Goal: Obtain resource: Download file/media

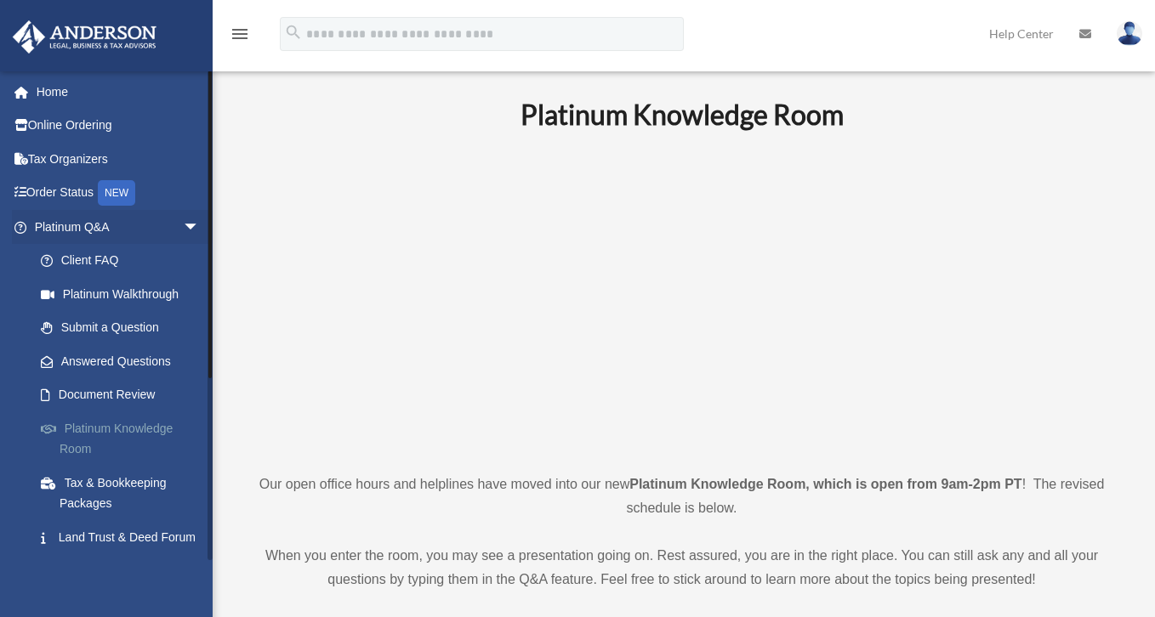
click at [115, 436] on link "Platinum Knowledge Room" at bounding box center [125, 439] width 202 height 54
click at [114, 521] on link "Land Trust & Deed Forum" at bounding box center [125, 538] width 202 height 34
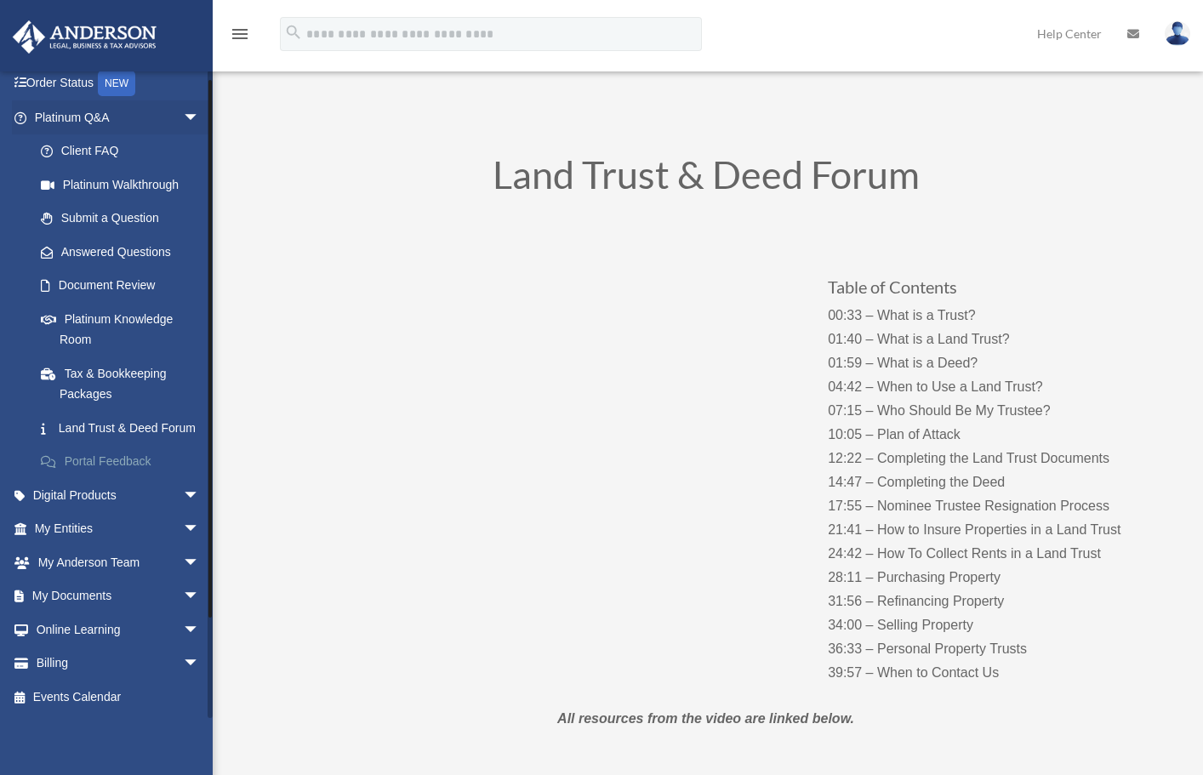
scroll to position [272, 0]
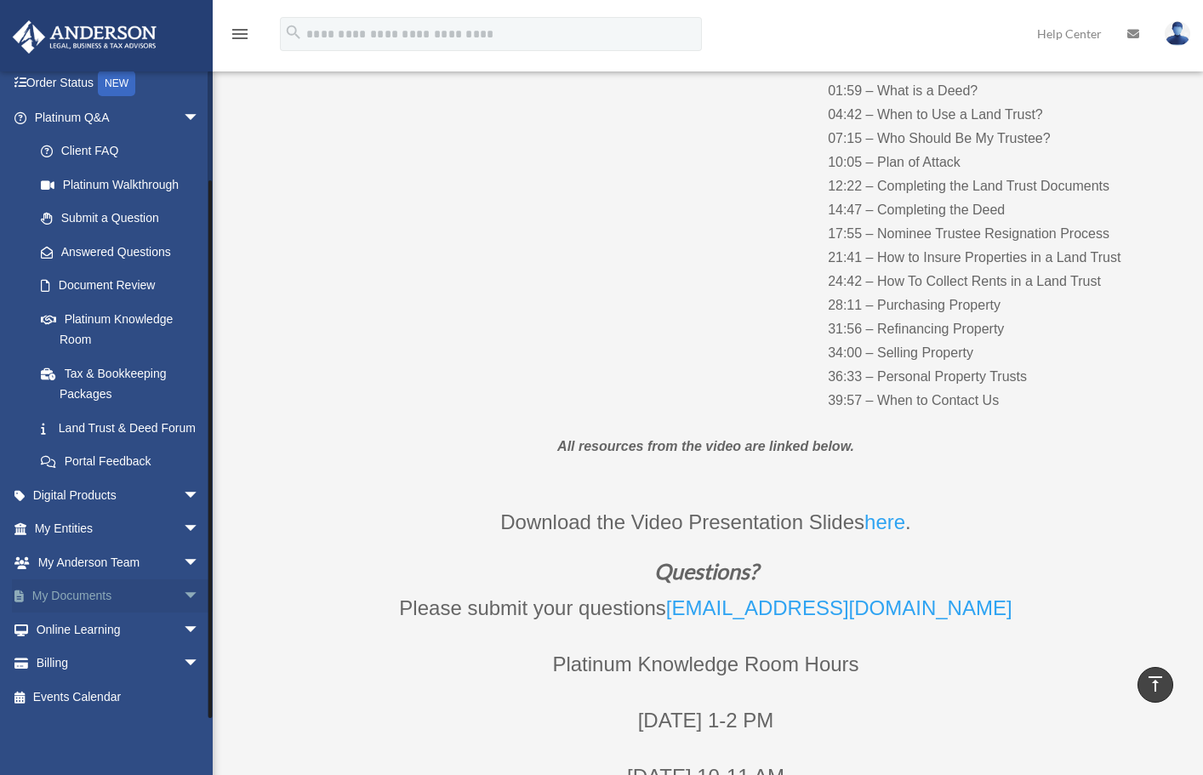
click at [183, 595] on span "arrow_drop_down" at bounding box center [200, 596] width 34 height 35
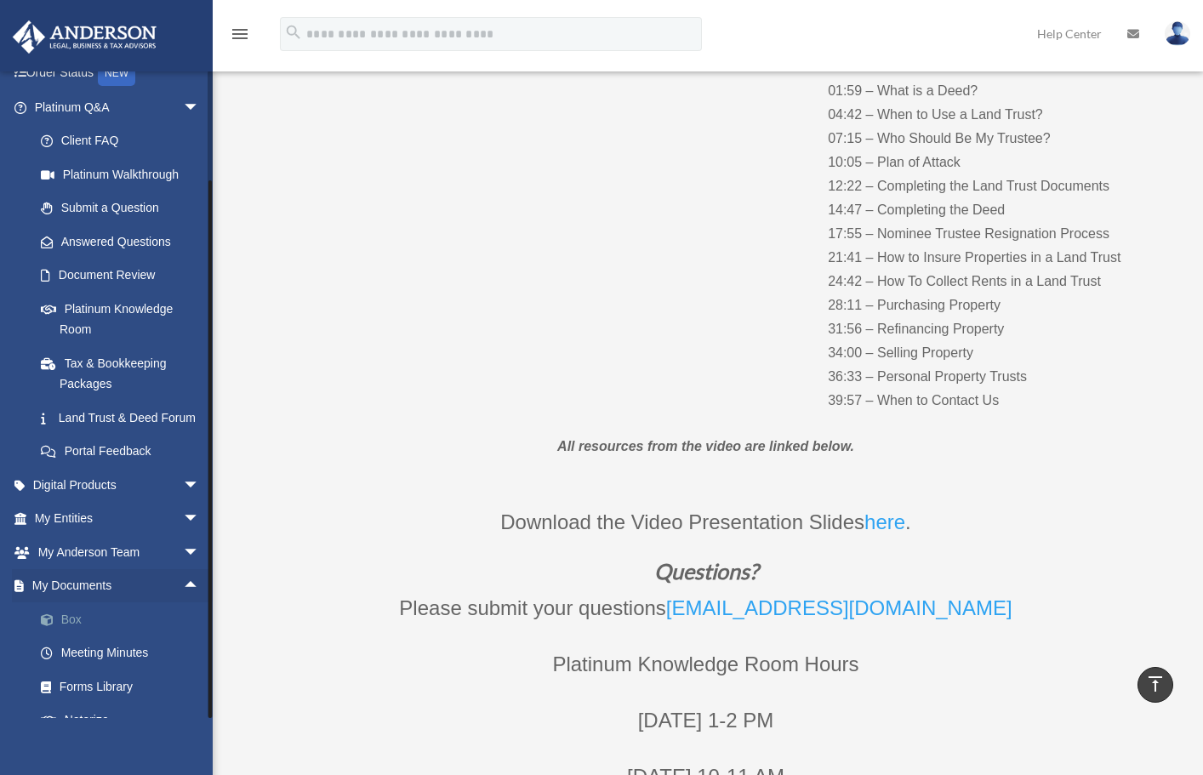
click at [115, 617] on link "Box" at bounding box center [125, 619] width 202 height 34
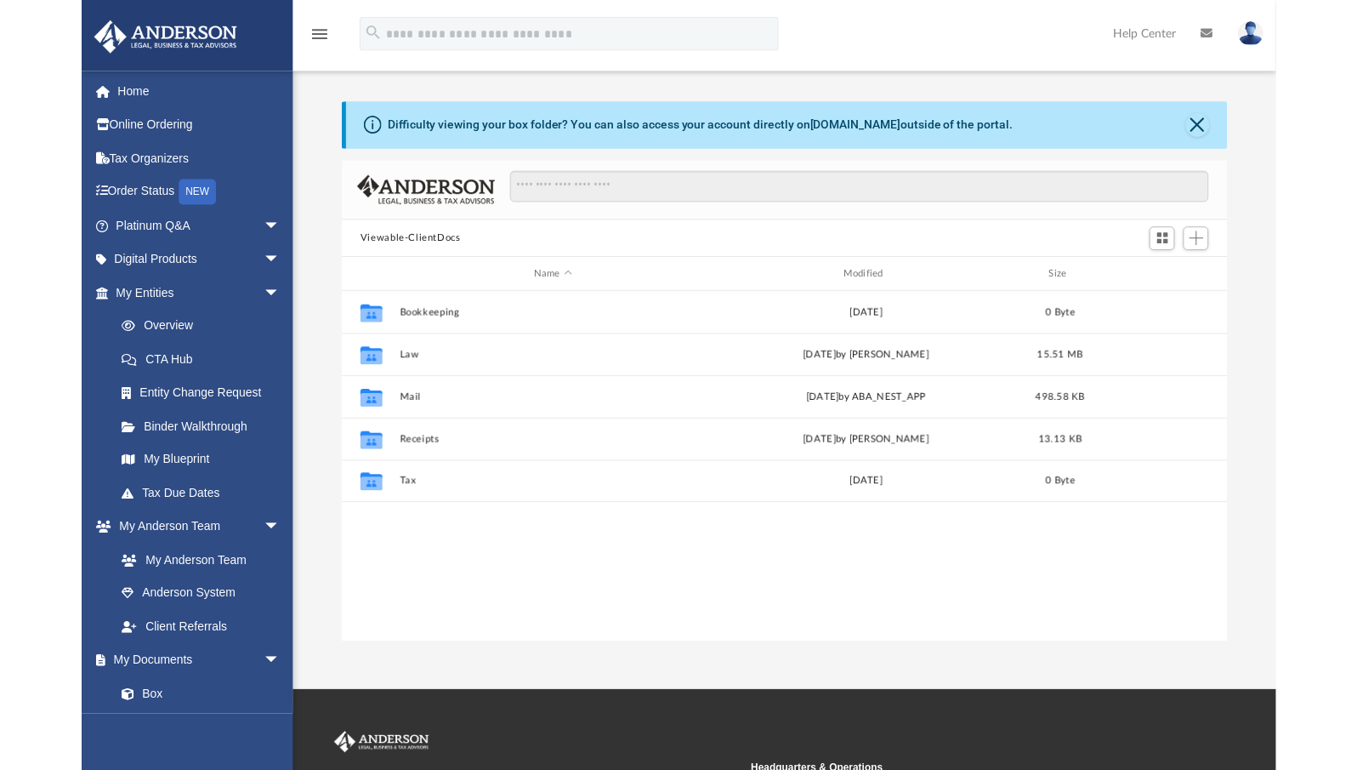
scroll to position [14, 14]
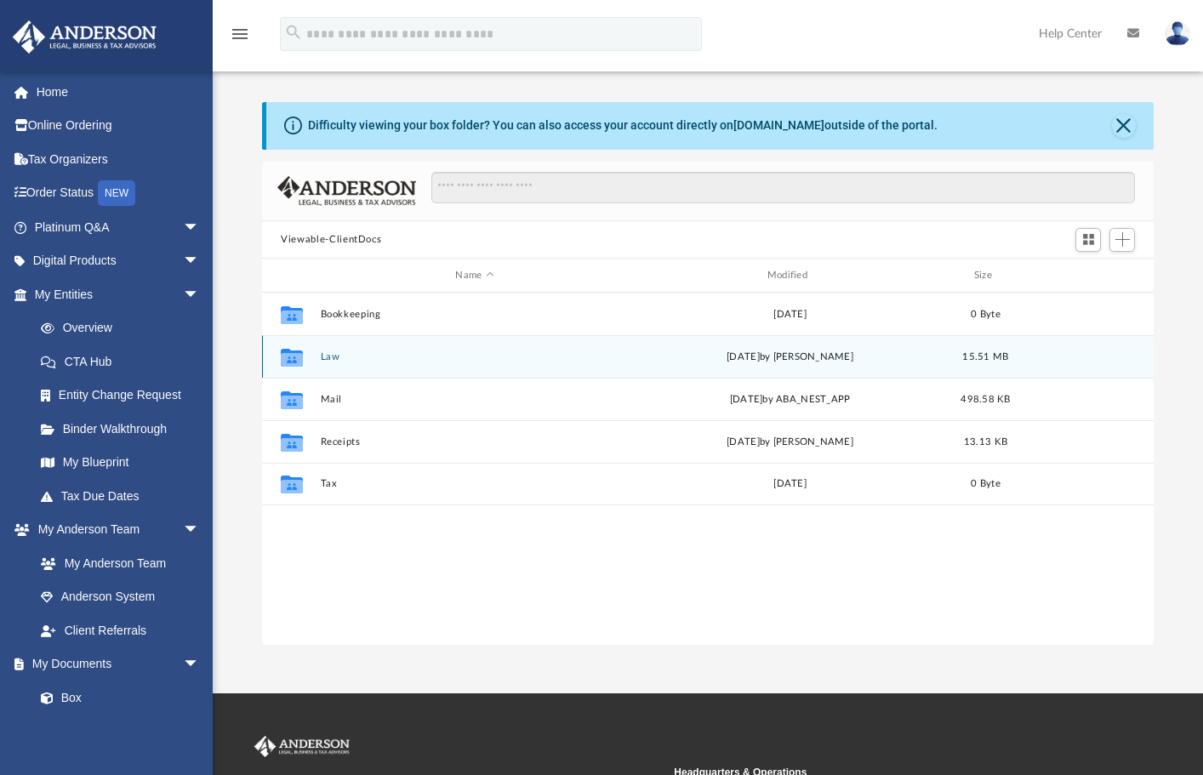
click at [322, 357] on button "Law" at bounding box center [475, 356] width 308 height 11
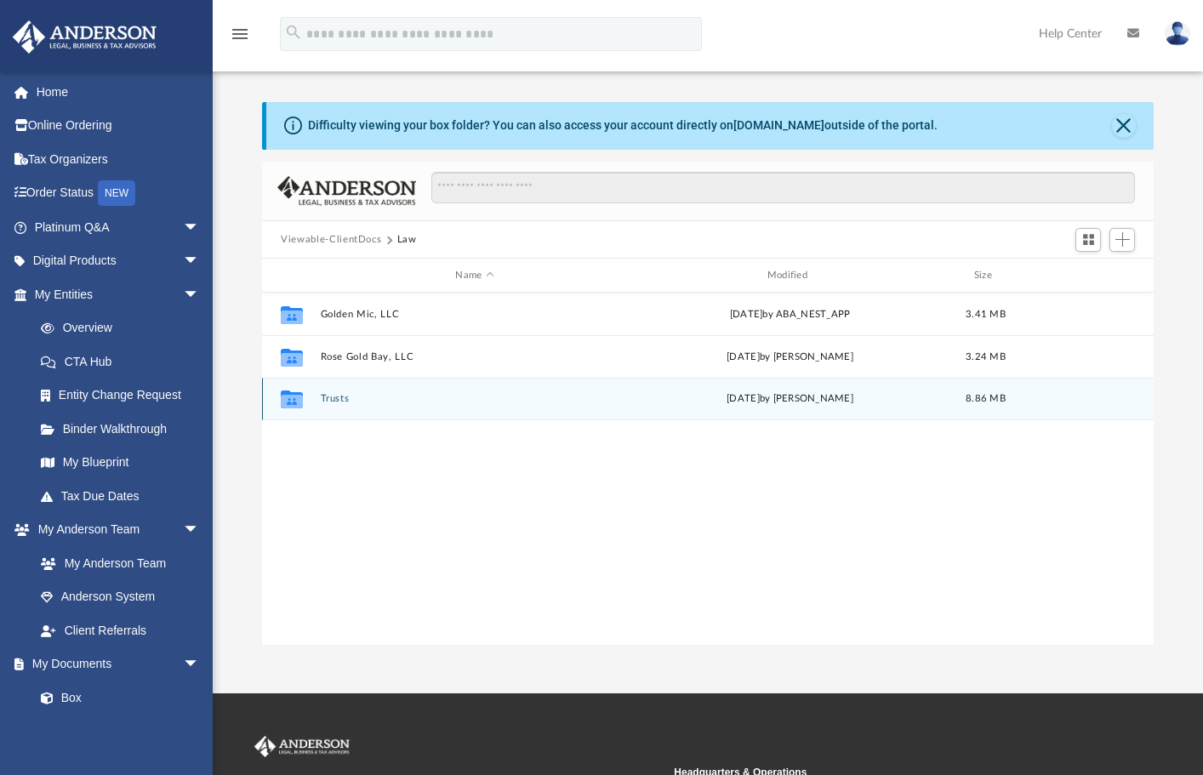
click at [335, 401] on button "Trusts" at bounding box center [475, 398] width 308 height 11
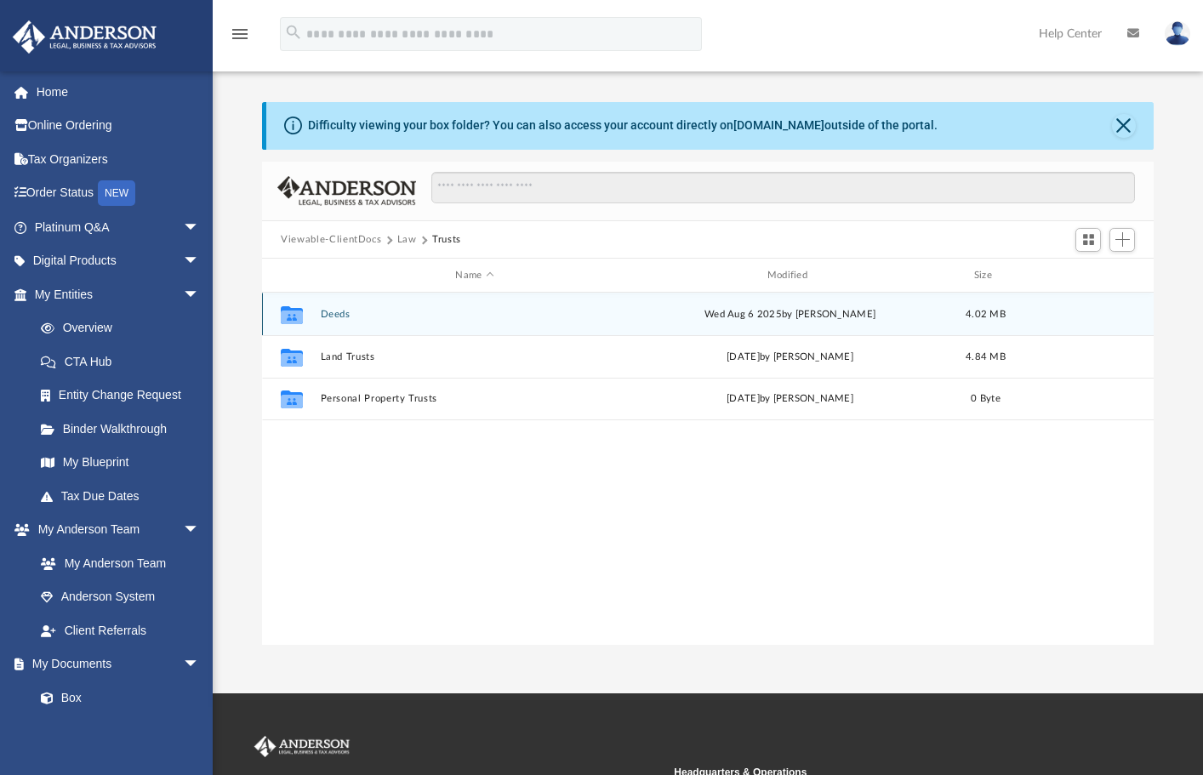
click at [333, 316] on button "Deeds" at bounding box center [475, 314] width 308 height 11
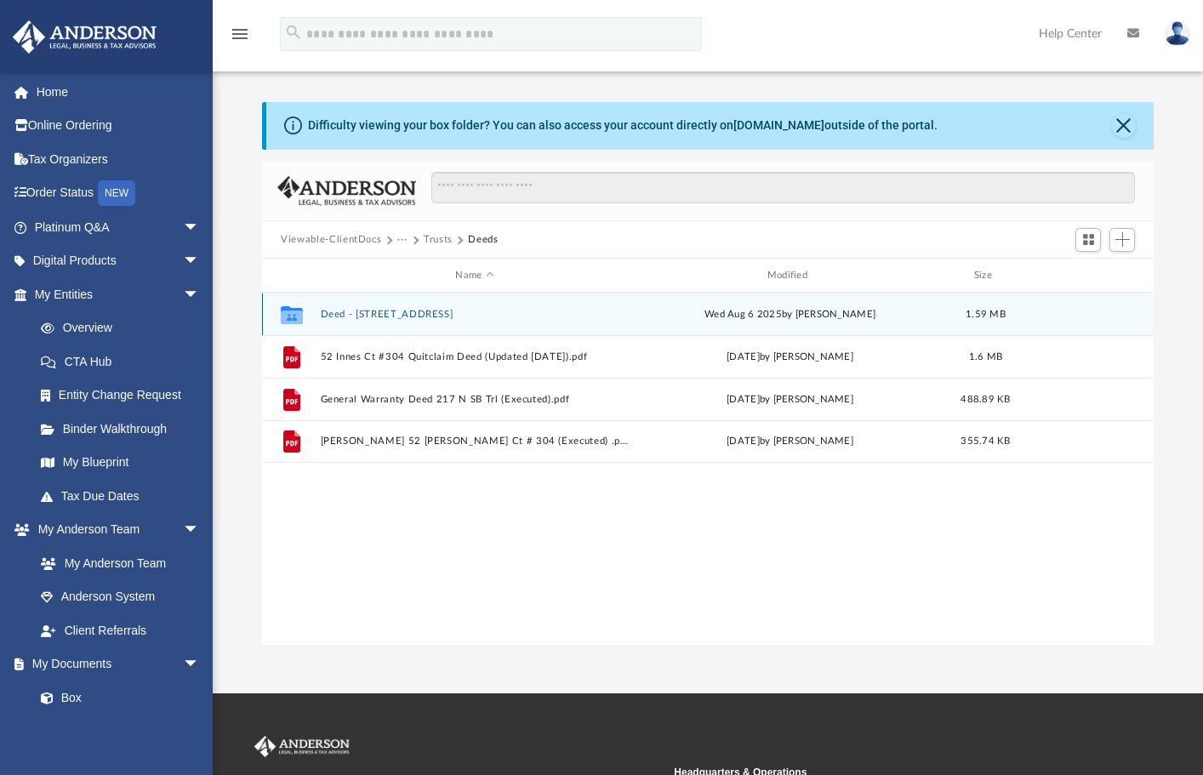
click at [413, 314] on button "Deed - 217 North Spring Branch Trail" at bounding box center [475, 314] width 308 height 11
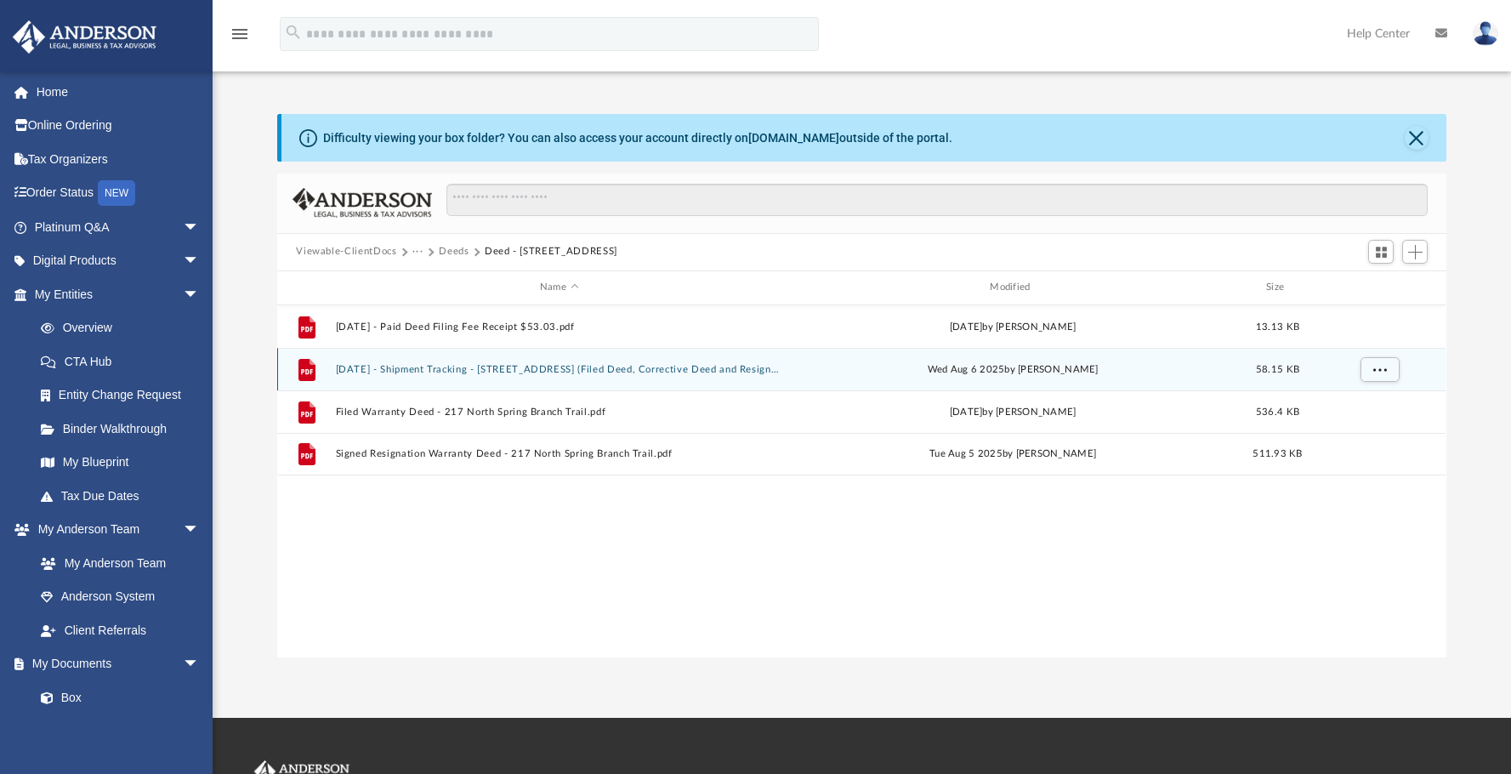
click at [498, 368] on button "2025.08.05 - Shipment Tracking - 217 North Spring Branch Trail (Filed Deed, Cor…" at bounding box center [559, 369] width 447 height 11
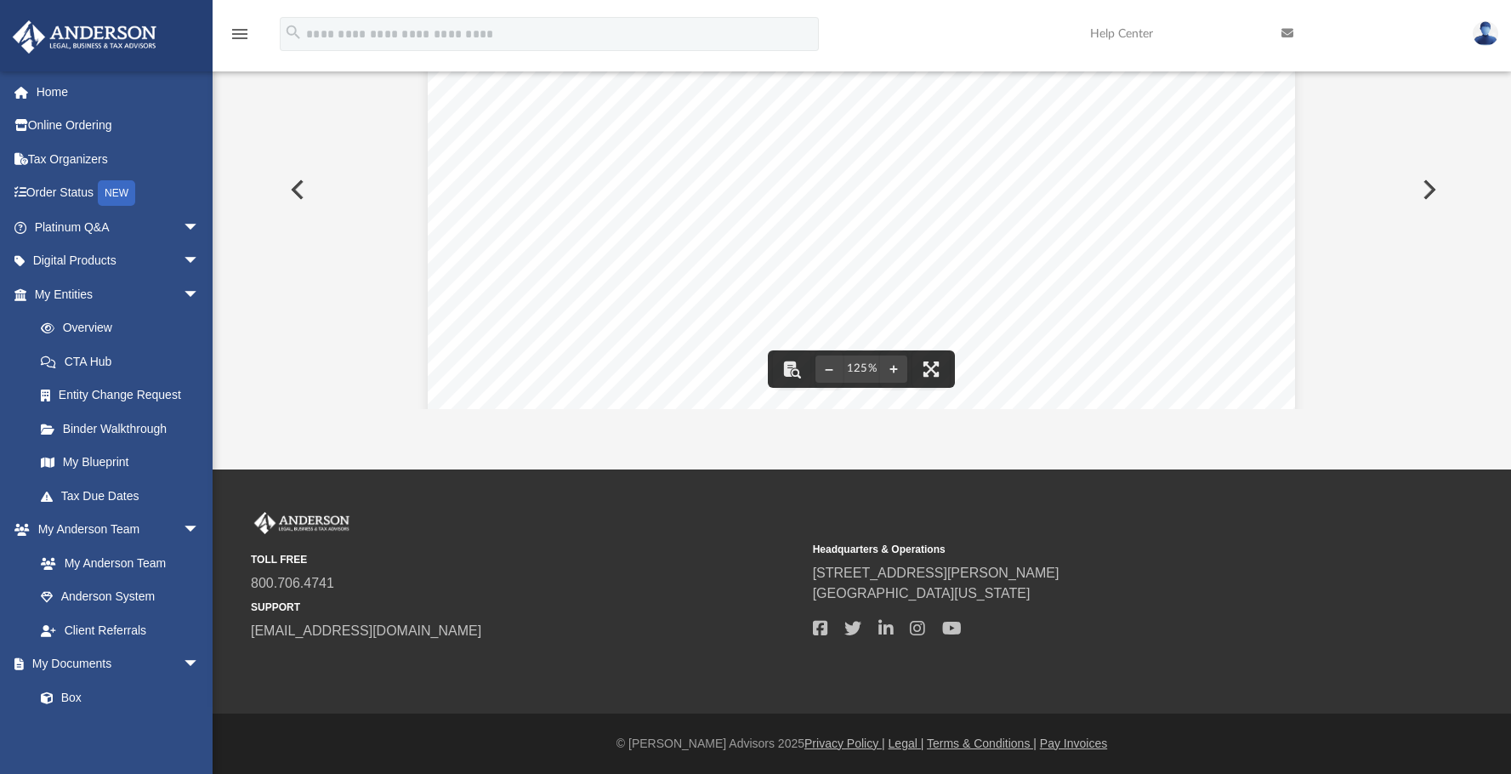
scroll to position [0, 0]
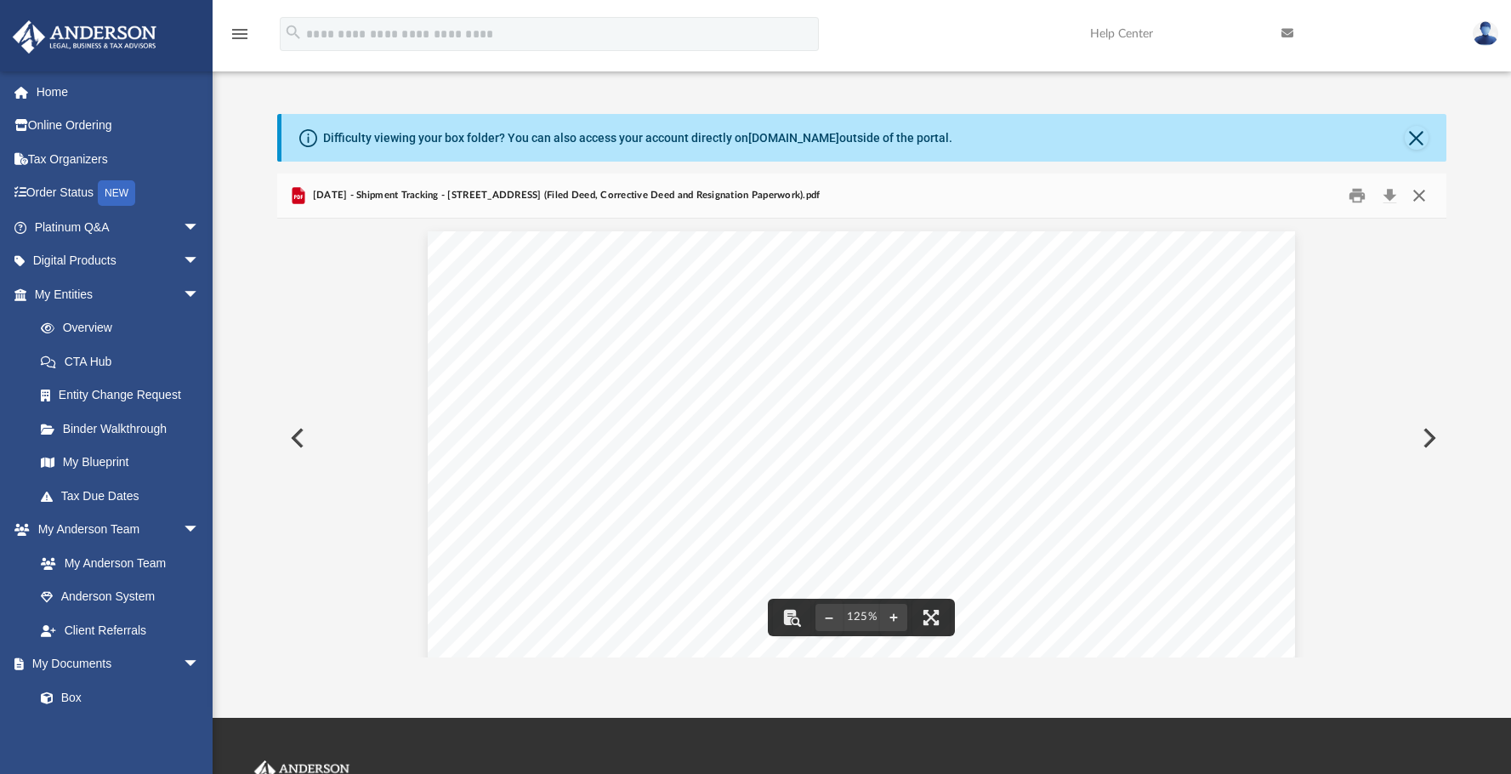
click at [1215, 196] on button "Close" at bounding box center [1419, 195] width 31 height 26
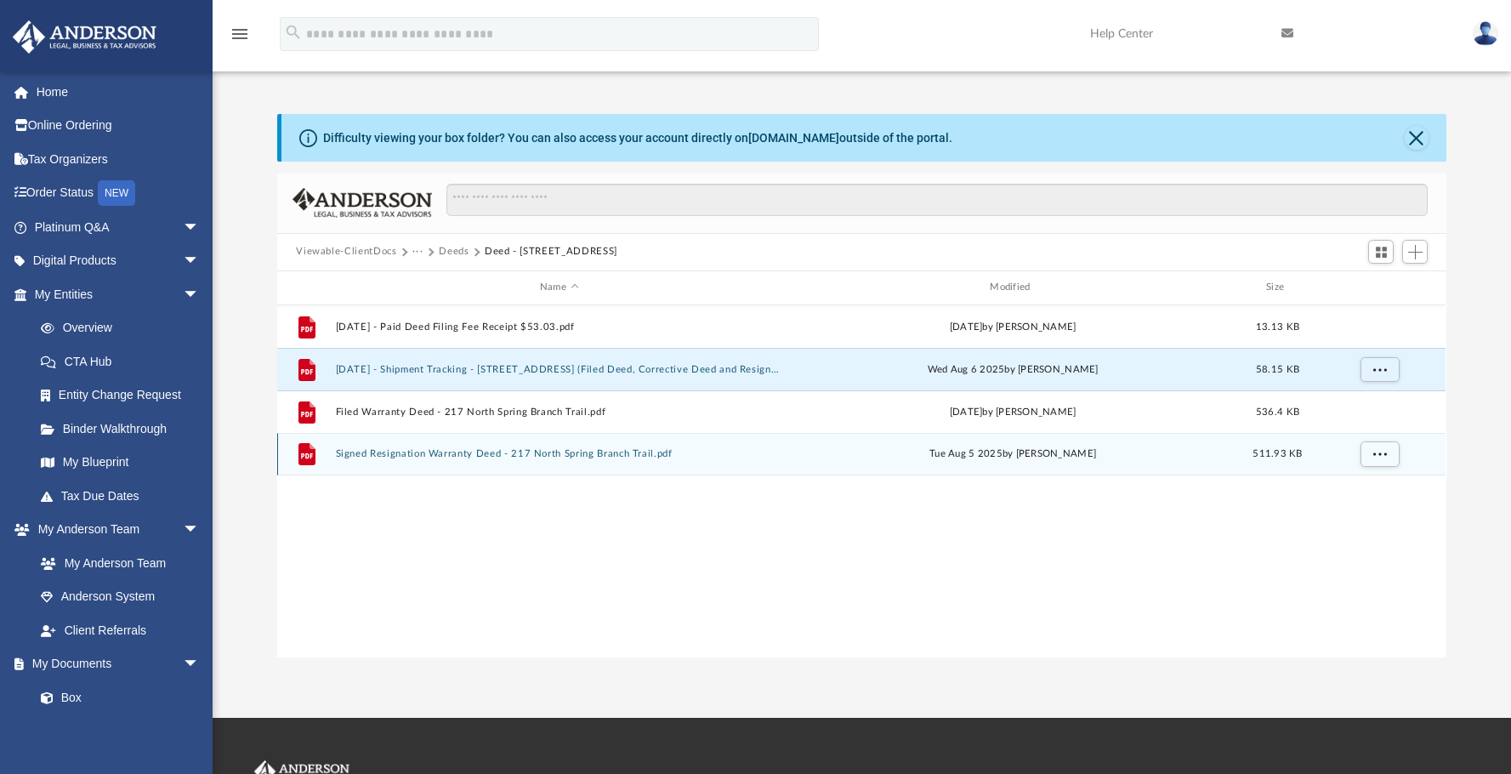
click at [585, 452] on button "Signed Resignation Warranty Deed - 217 North Spring Branch Trail.pdf" at bounding box center [559, 453] width 447 height 11
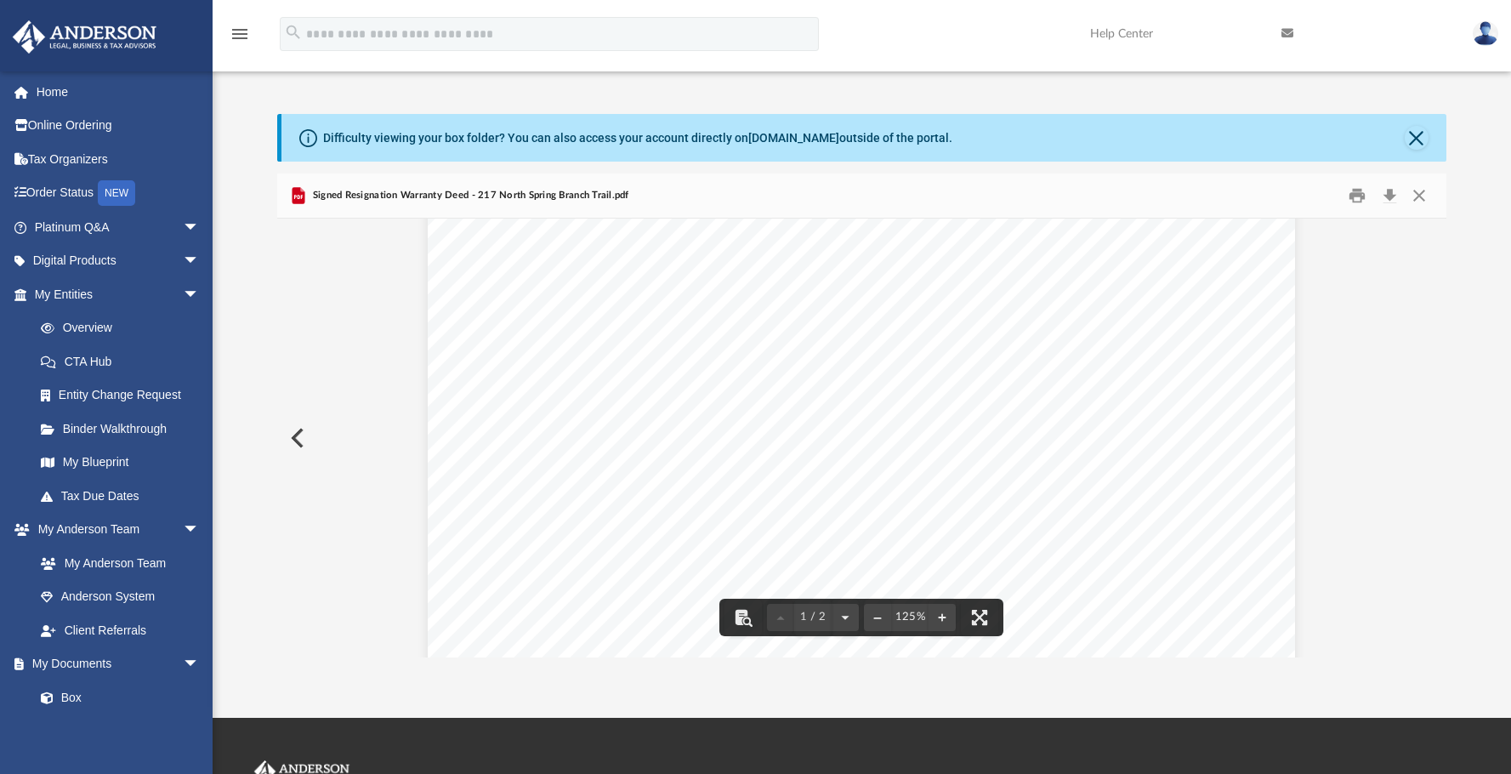
scroll to position [230, 0]
click at [1215, 196] on button "Close" at bounding box center [1419, 195] width 31 height 26
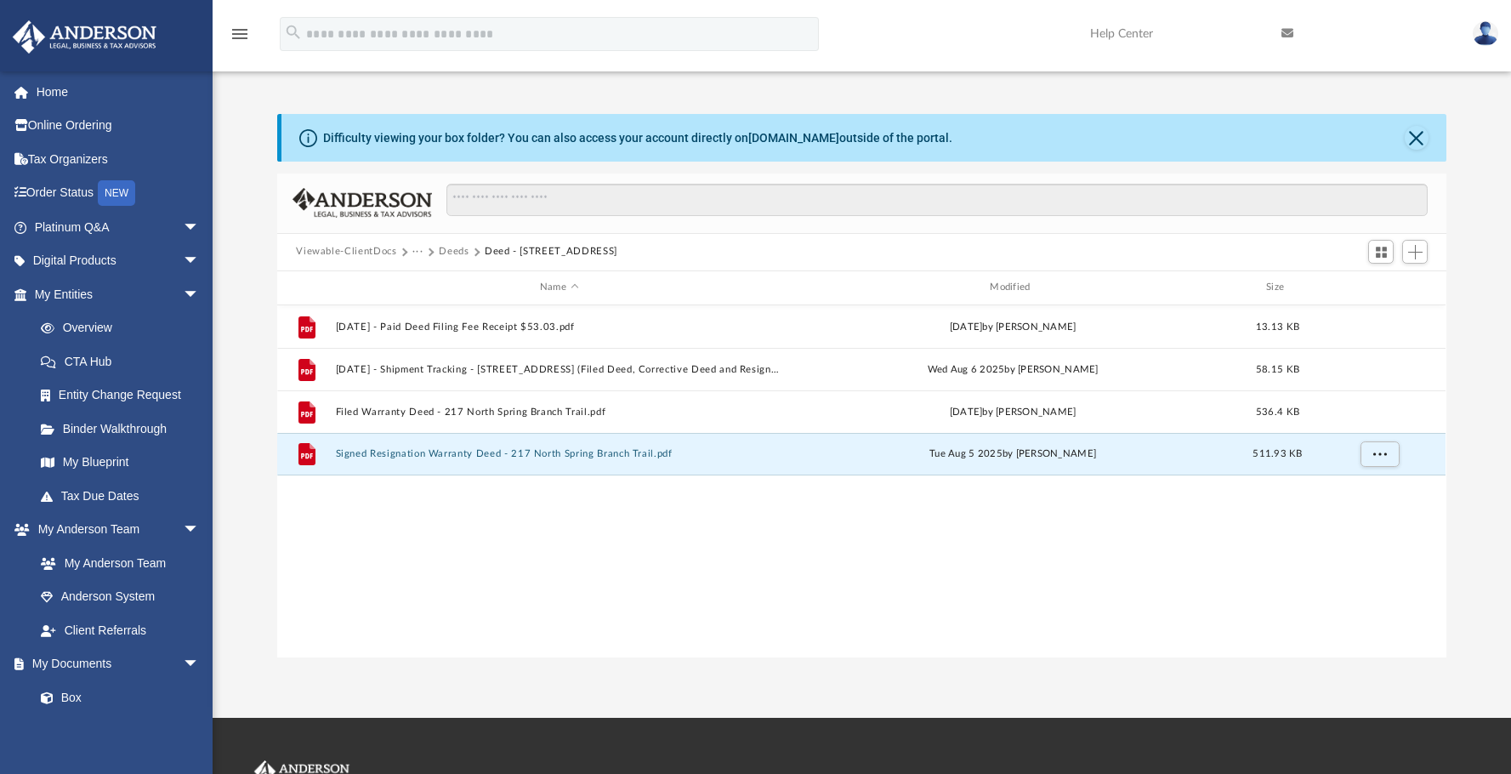
click at [481, 515] on div "File 2025.07.28 - Paid Deed Filing Fee Receipt $53.03.pdf Mon Jul 28 2025 by Mi…" at bounding box center [861, 481] width 1169 height 352
click at [596, 539] on div "File 2025.07.28 - Paid Deed Filing Fee Receipt $53.03.pdf Mon Jul 28 2025 by Mi…" at bounding box center [861, 481] width 1169 height 352
click at [445, 248] on button "Deeds" at bounding box center [454, 251] width 30 height 15
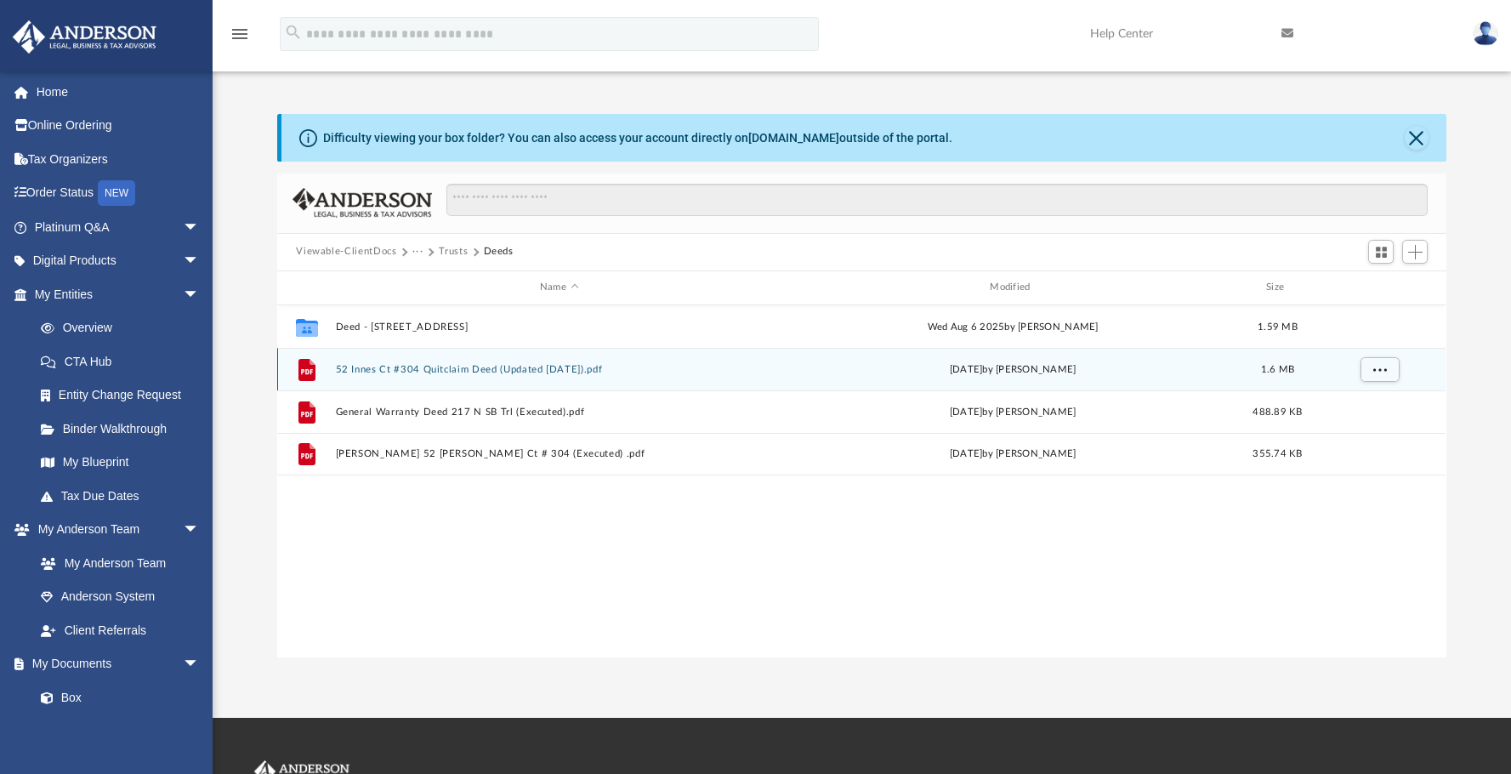
click at [471, 365] on button "52 Innes Ct #304 Quitclaim Deed (Updated Jan 2022).pdf" at bounding box center [559, 369] width 447 height 11
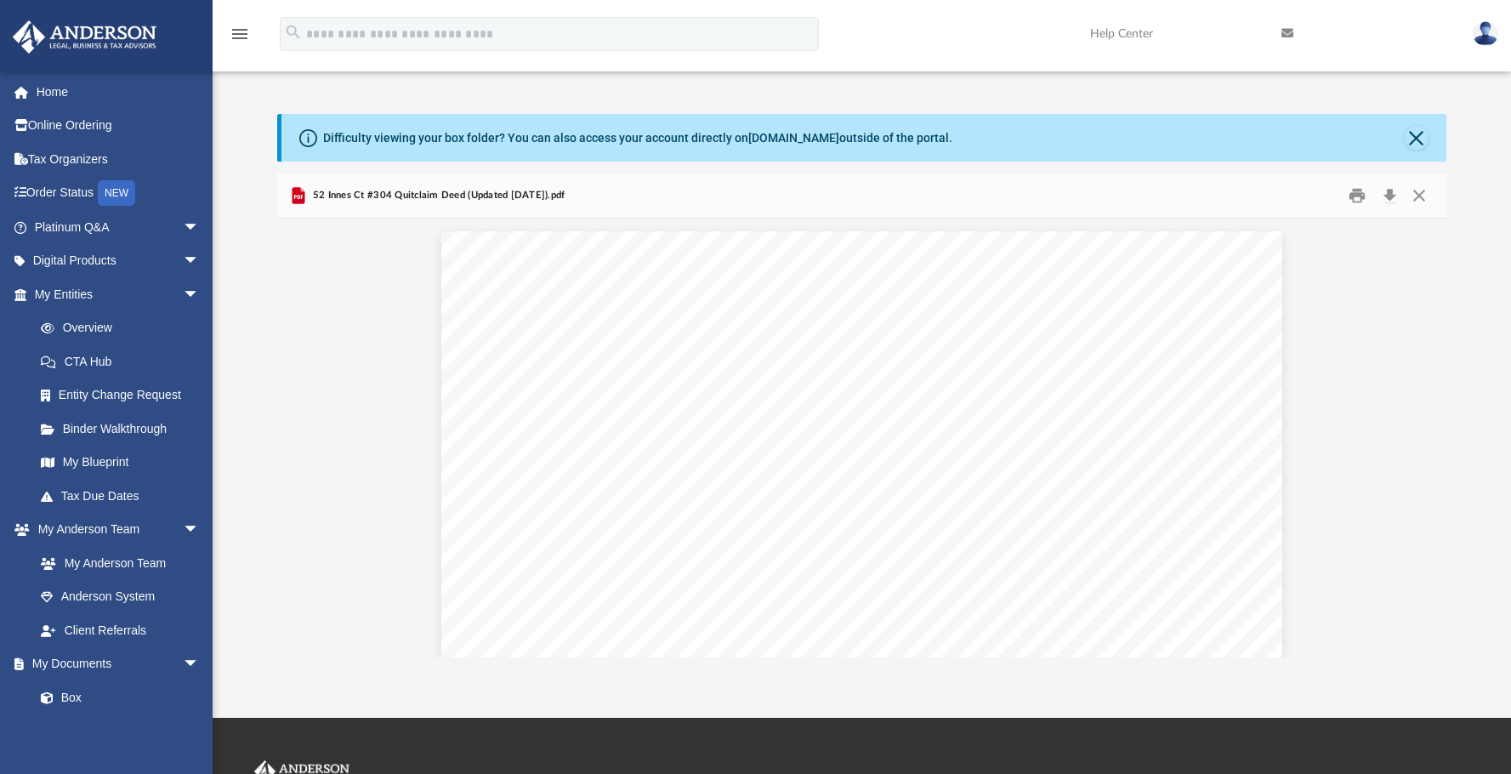
scroll to position [1124, 0]
click at [1215, 196] on button "Close" at bounding box center [1419, 195] width 31 height 26
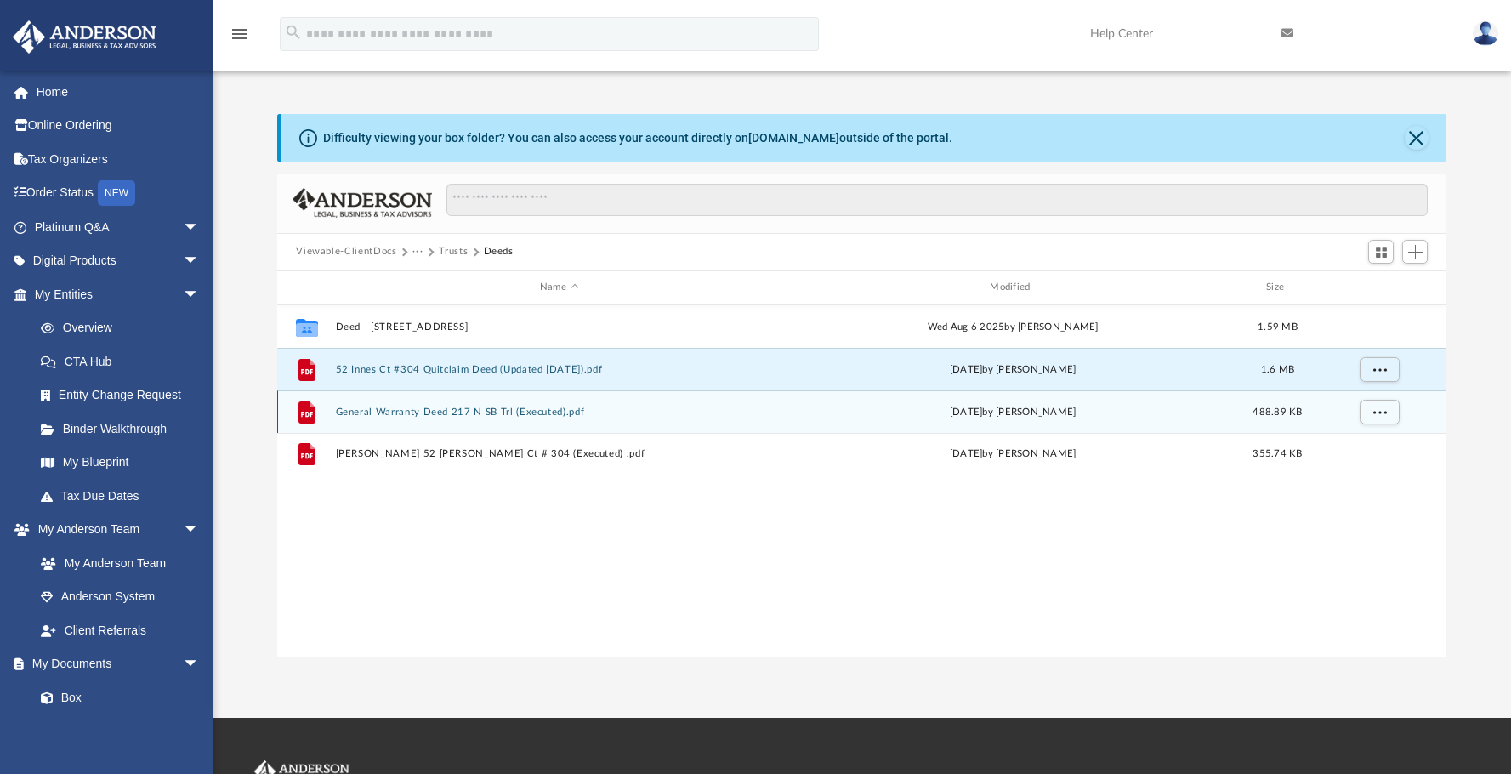
click at [495, 411] on button "General Warranty Deed 217 N SB Trl (Executed).pdf" at bounding box center [559, 412] width 447 height 11
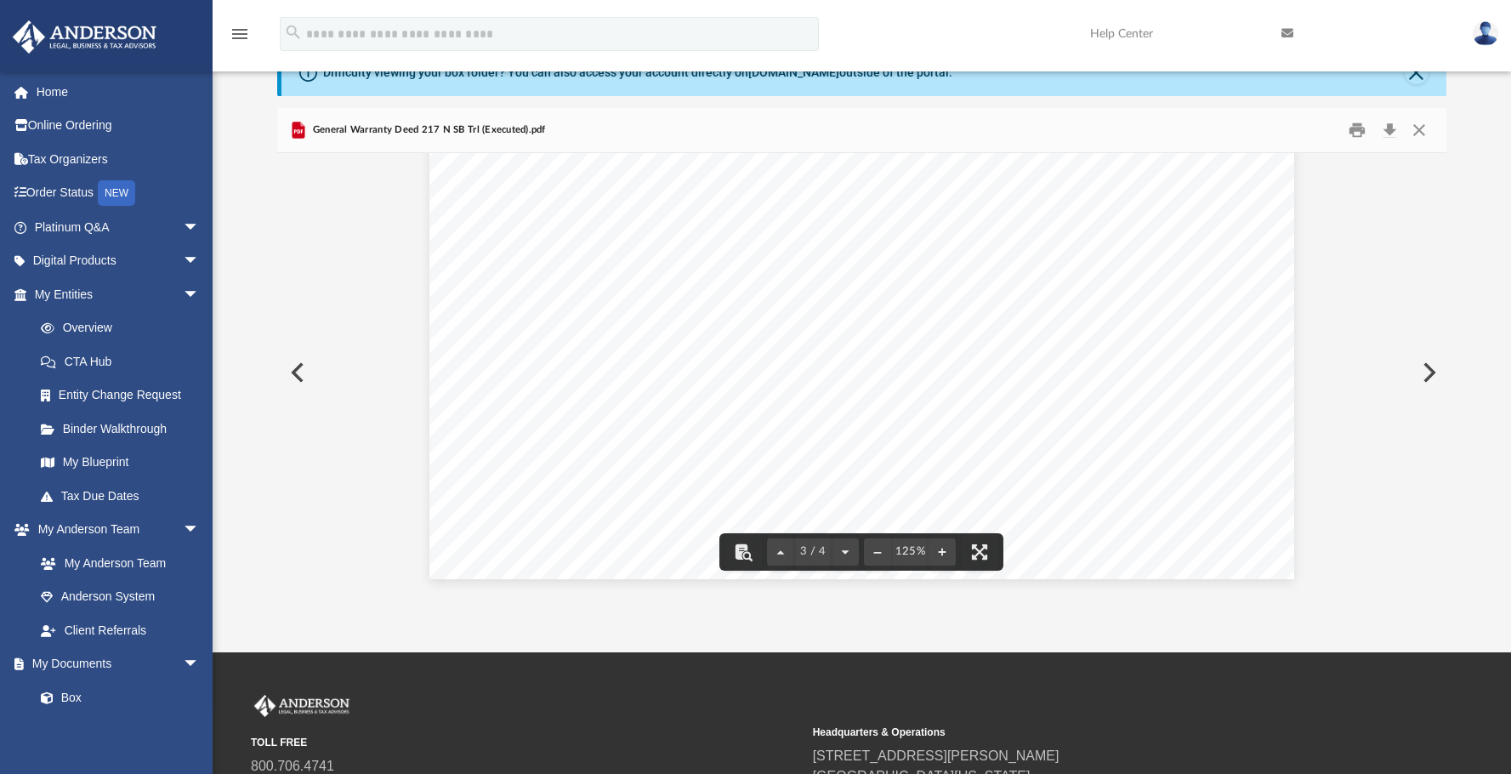
scroll to position [3206, 0]
click at [1215, 131] on button "Close" at bounding box center [1419, 130] width 31 height 26
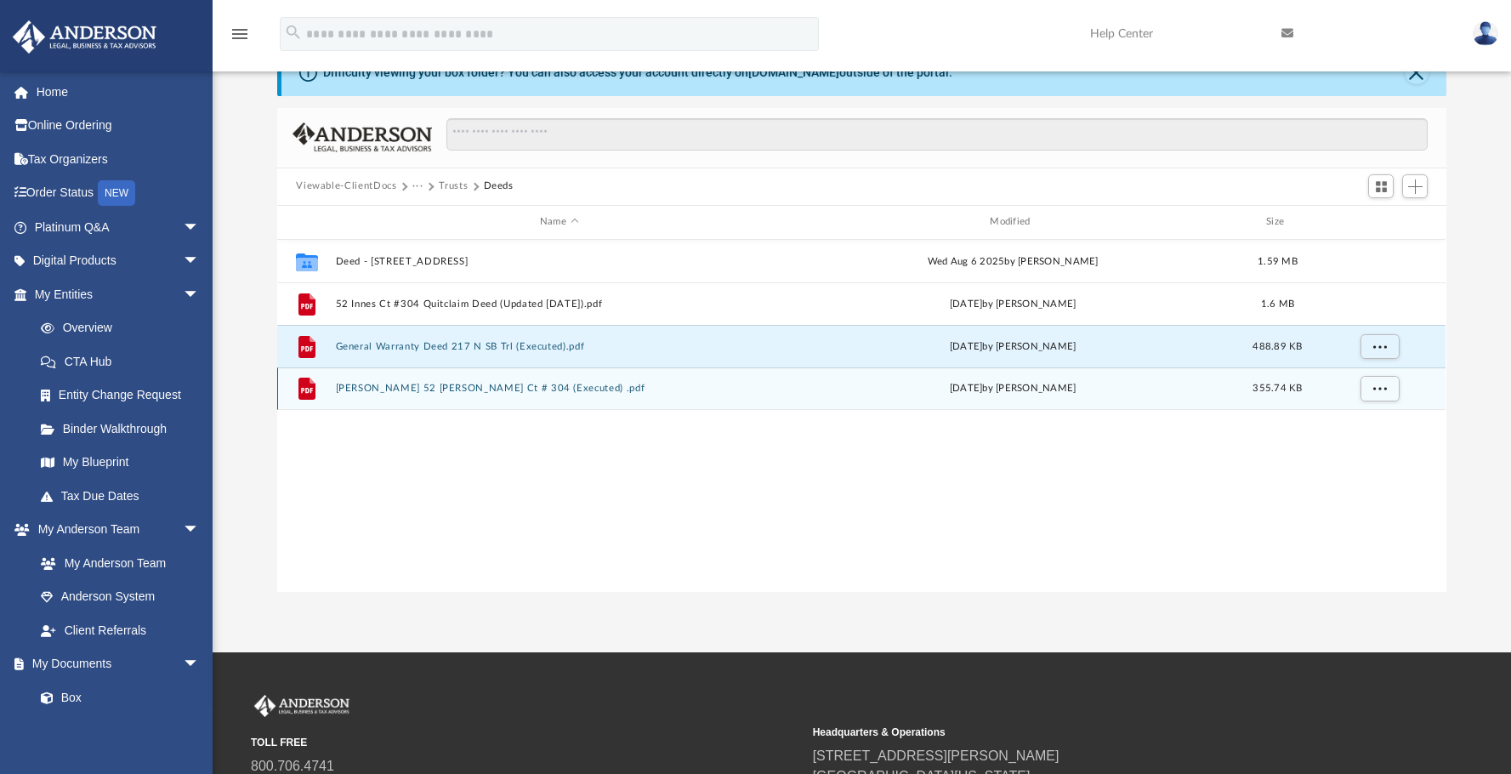
click at [450, 389] on button "Grant Deed 52 Innes Ct # 304 (Executed) .pdf" at bounding box center [559, 388] width 447 height 11
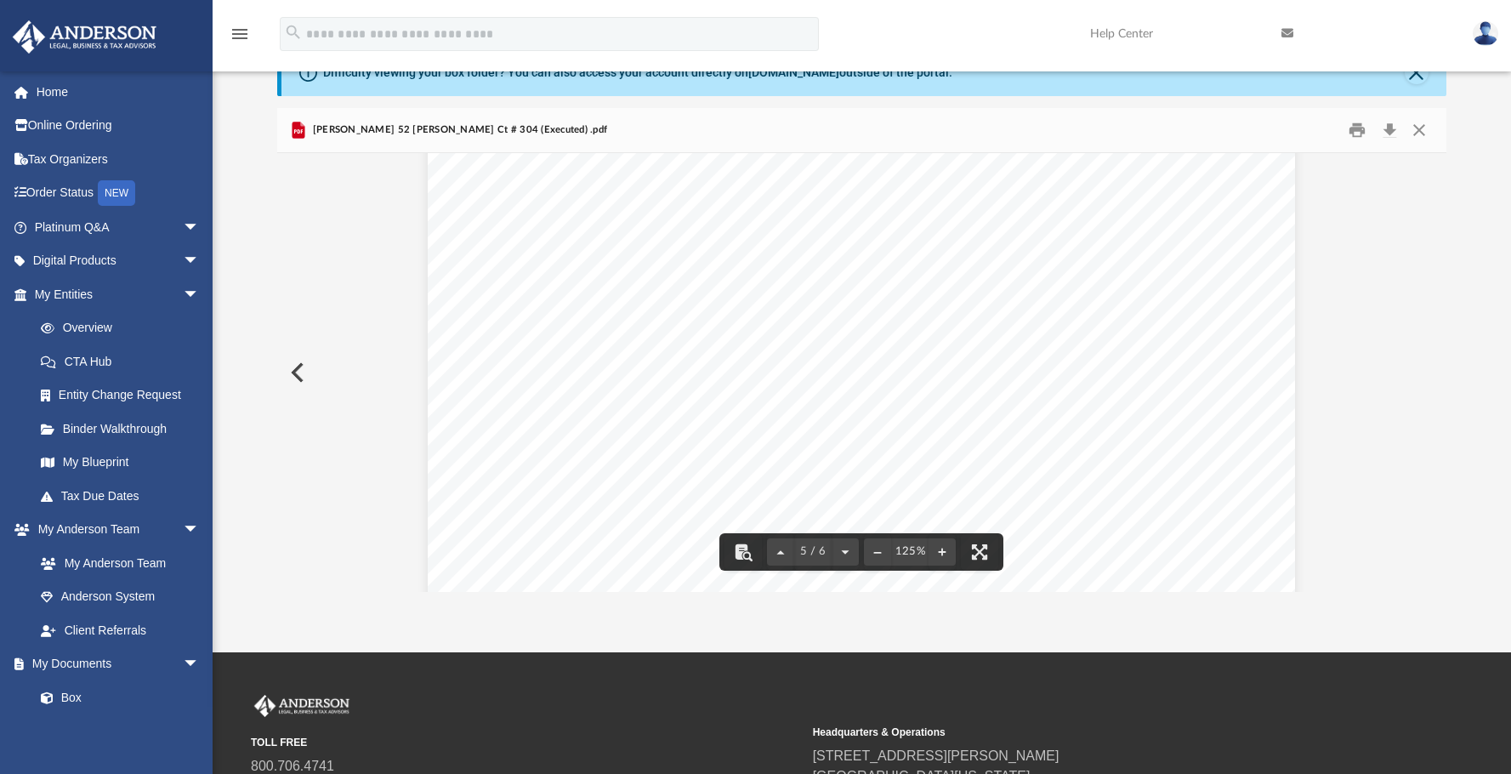
scroll to position [6248, 0]
click at [1215, 129] on button "Close" at bounding box center [1419, 130] width 31 height 26
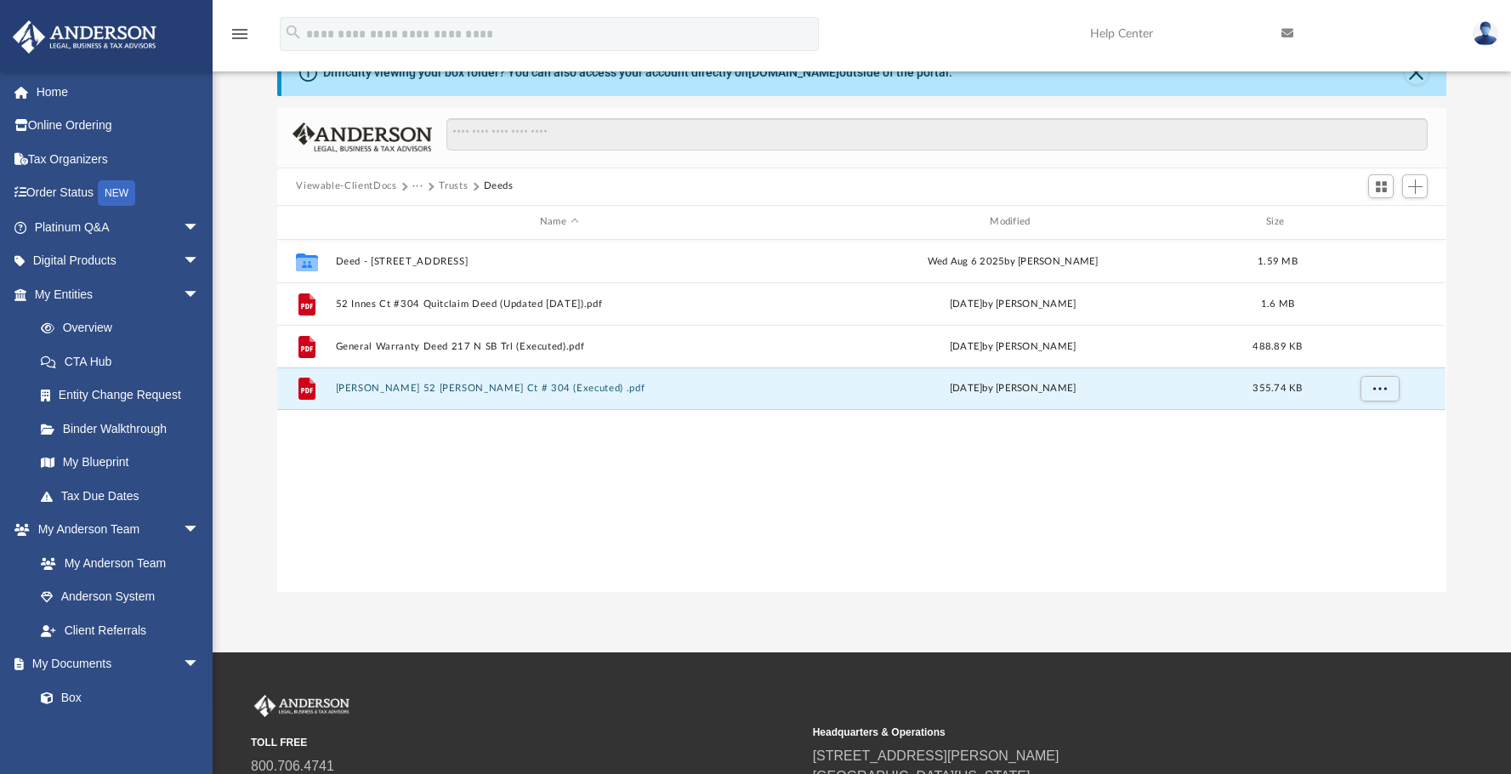
click at [457, 188] on button "Trusts" at bounding box center [453, 186] width 29 height 15
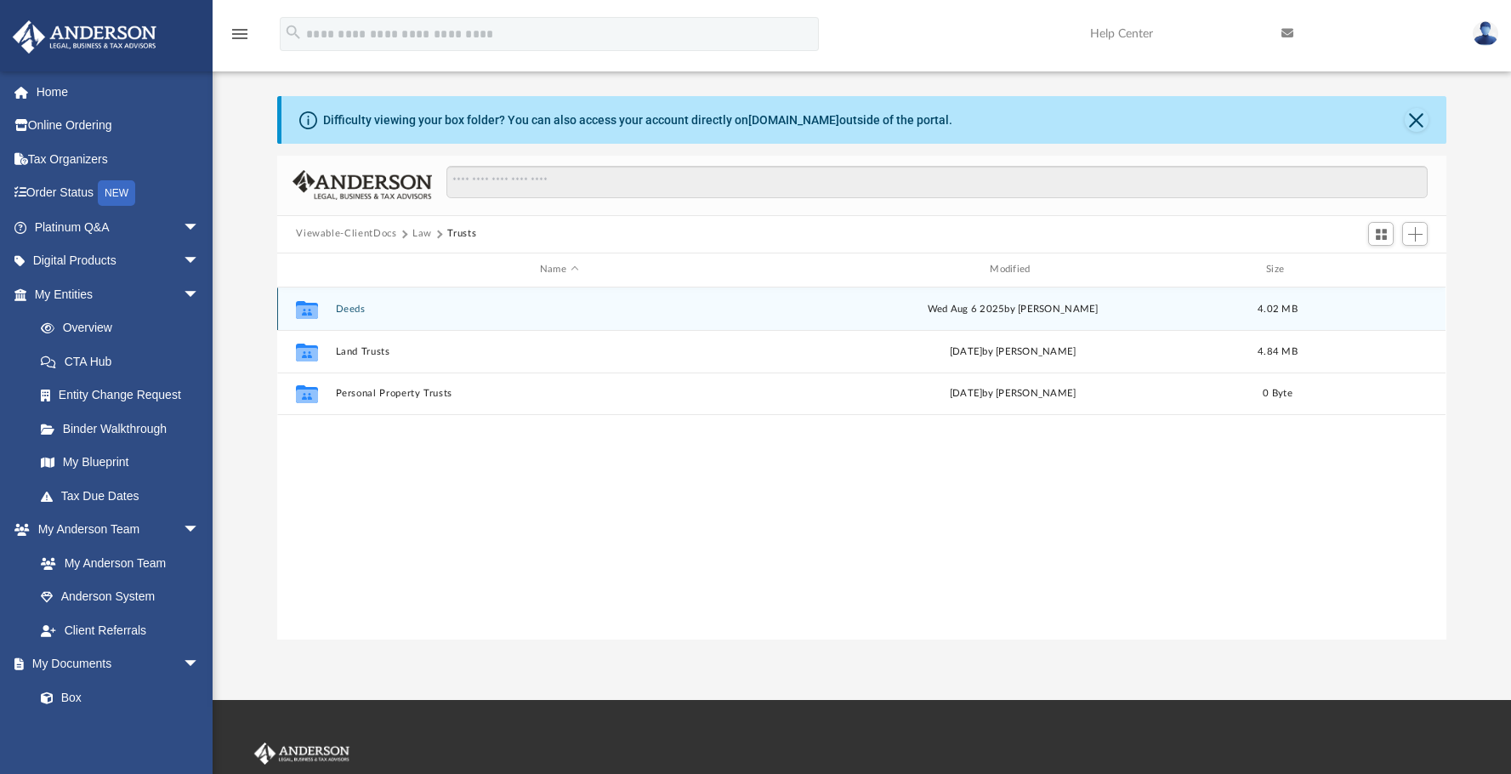
scroll to position [0, 0]
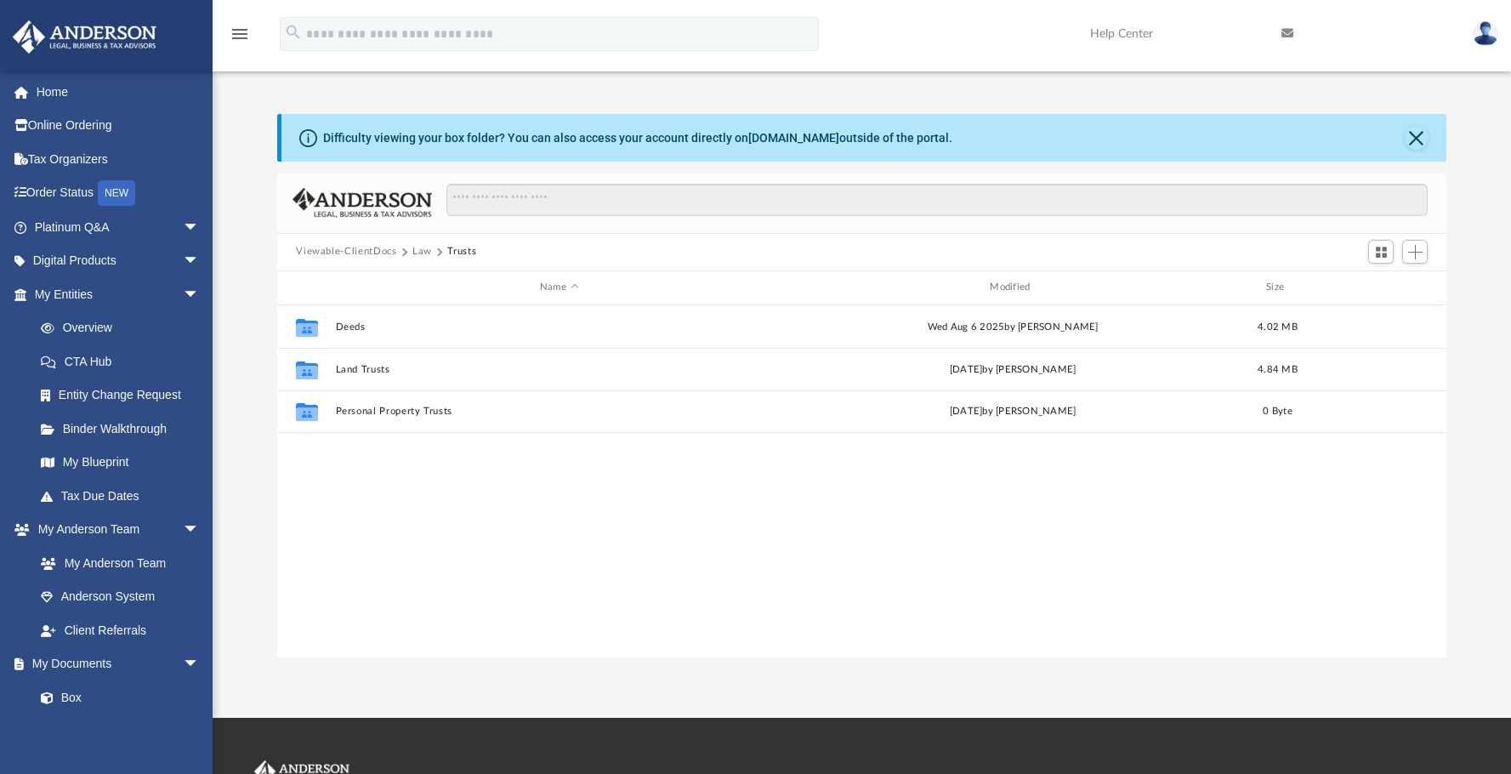
click at [418, 259] on div "Viewable-ClientDocs Law Trusts" at bounding box center [861, 252] width 1169 height 37
click at [419, 255] on button "Law" at bounding box center [423, 251] width 20 height 15
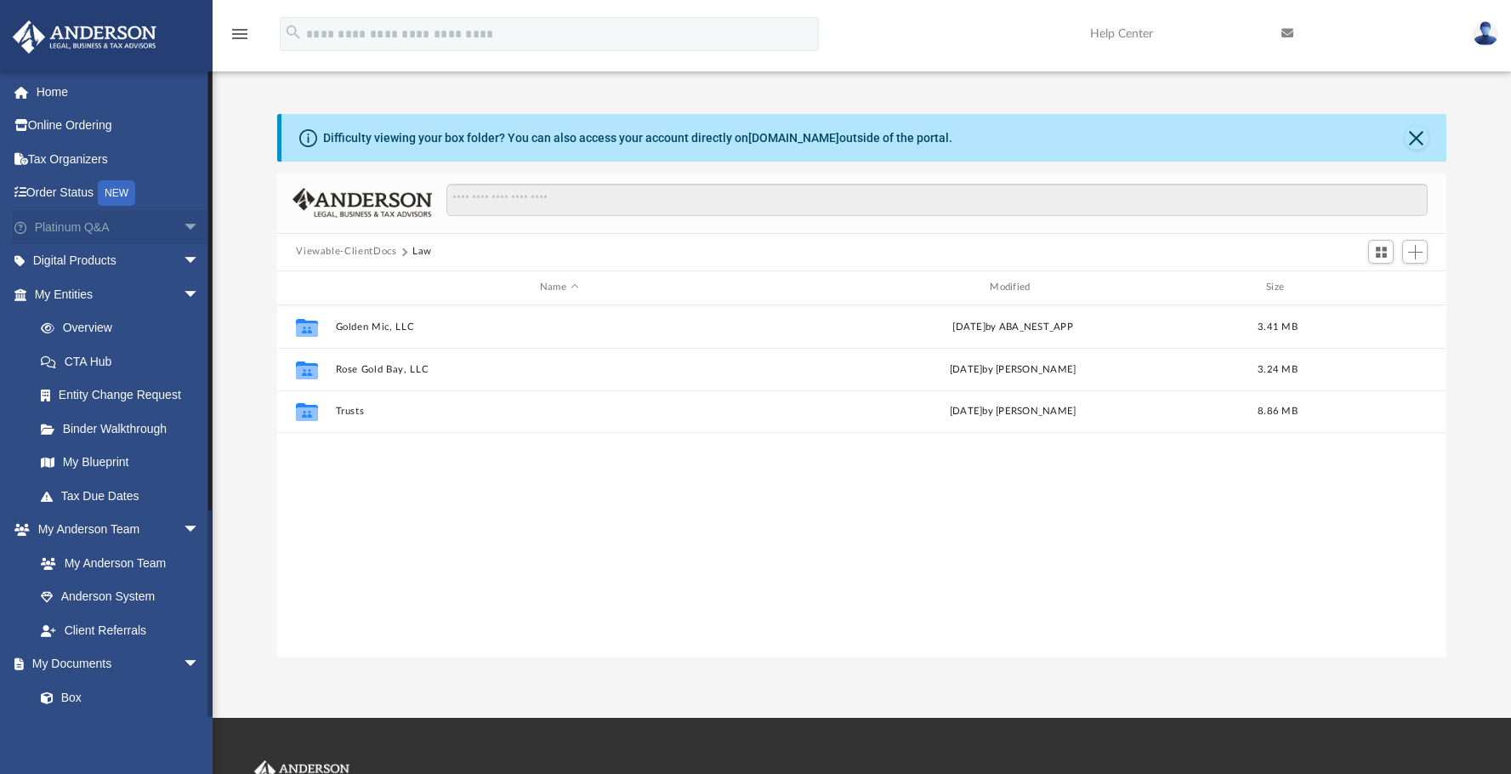
click at [183, 225] on span "arrow_drop_down" at bounding box center [200, 227] width 34 height 35
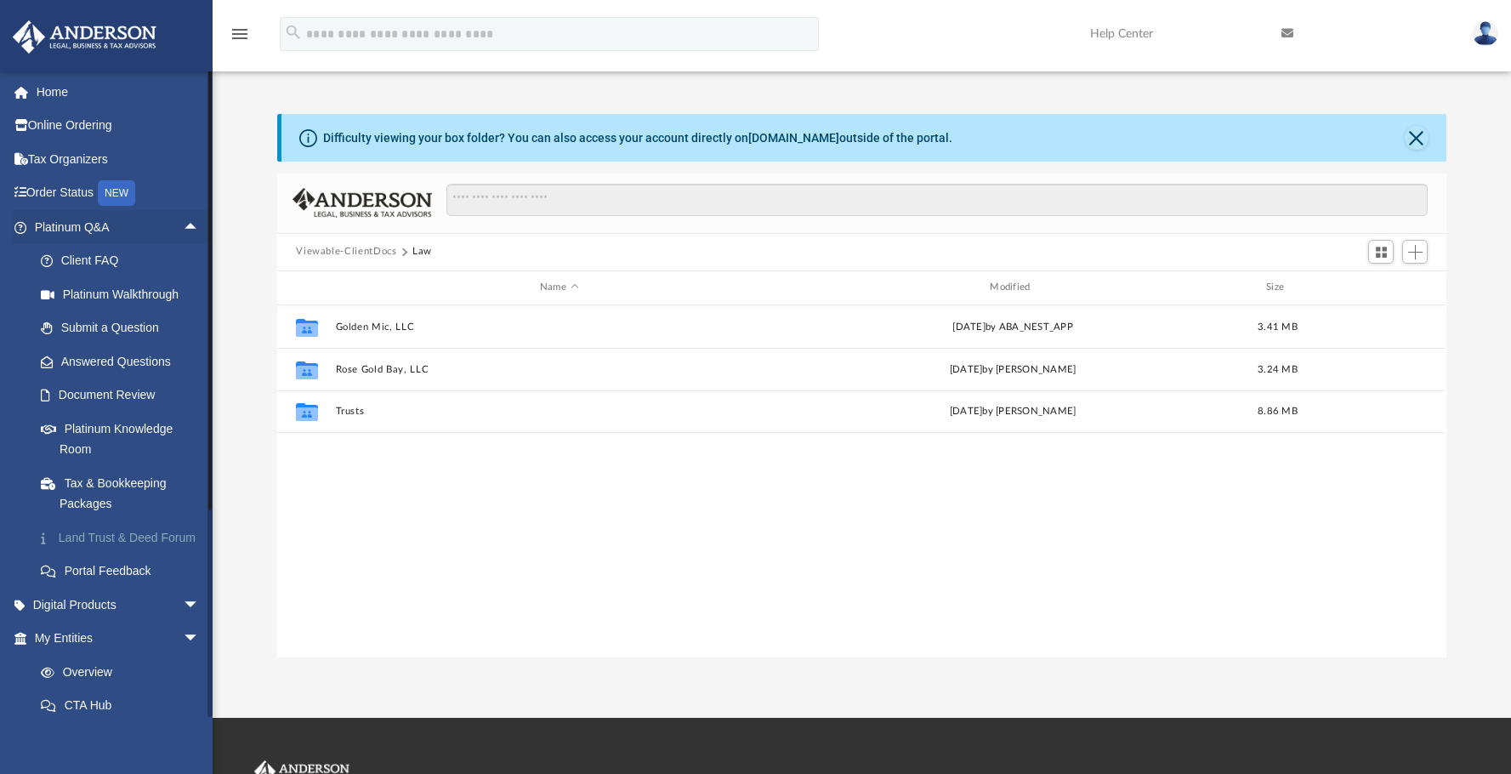
click at [94, 534] on link "Land Trust & Deed Forum" at bounding box center [125, 538] width 202 height 34
